Goal: Obtain resource: Obtain resource

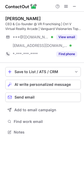
scroll to position [128, 84]
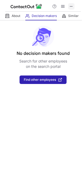
click at [69, 8] on button at bounding box center [71, 6] width 6 height 6
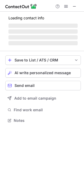
scroll to position [120, 84]
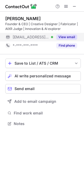
click at [67, 36] on button "View email" at bounding box center [66, 36] width 21 height 5
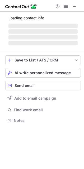
scroll to position [123, 84]
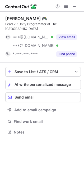
scroll to position [123, 84]
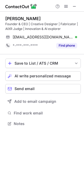
scroll to position [120, 84]
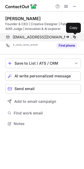
click at [74, 37] on span at bounding box center [75, 37] width 4 height 4
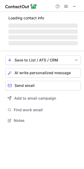
scroll to position [117, 84]
